Goal: Check status: Check status

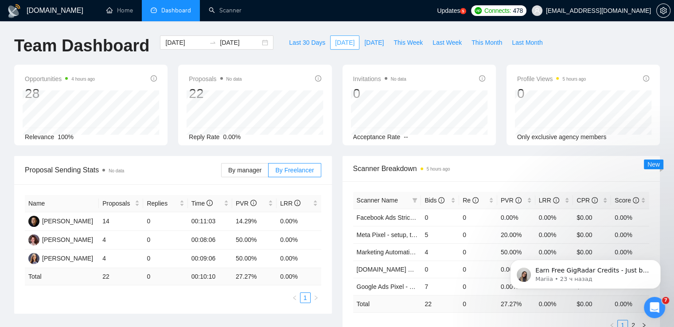
click at [335, 43] on span "[DATE]" at bounding box center [344, 43] width 19 height 10
click at [252, 169] on span "By manager" at bounding box center [244, 170] width 33 height 7
click at [221, 172] on input "By manager" at bounding box center [221, 172] width 0 height 0
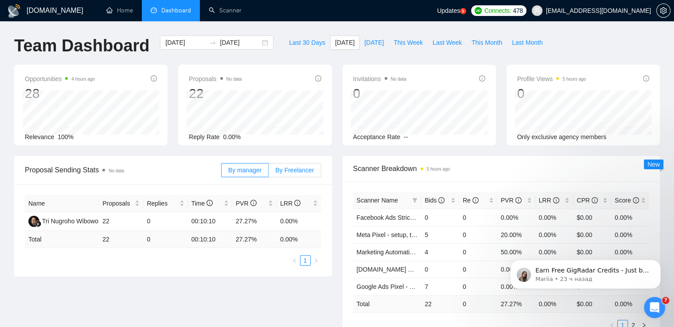
click at [293, 174] on label "By Freelancer" at bounding box center [294, 170] width 52 height 14
click at [268, 172] on input "By Freelancer" at bounding box center [268, 172] width 0 height 0
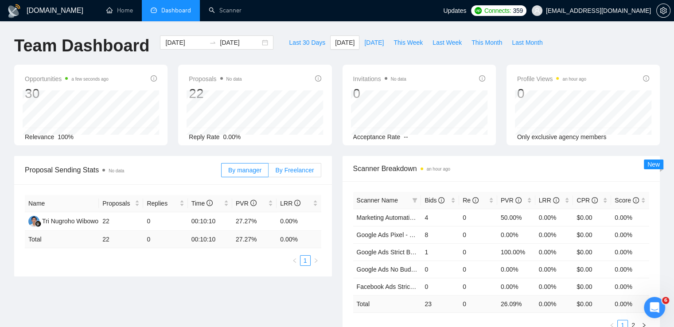
click at [287, 173] on span "By Freelancer" at bounding box center [294, 170] width 39 height 7
click at [268, 172] on input "By Freelancer" at bounding box center [268, 172] width 0 height 0
